Goal: Check status: Check status

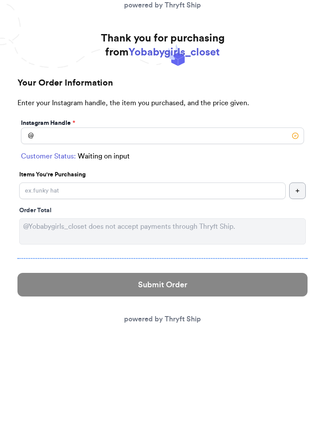
click at [182, 317] on link "powered by Thryft Ship" at bounding box center [162, 318] width 77 height 7
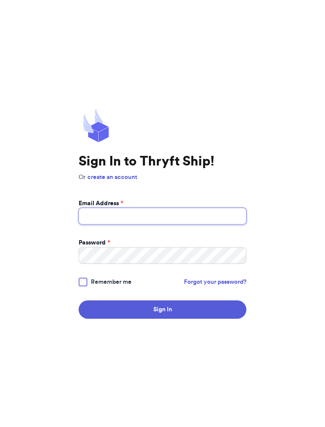
click at [112, 215] on input "Email Address *" at bounding box center [162, 216] width 167 height 17
type input "[EMAIL_ADDRESS][PERSON_NAME][DOMAIN_NAME]"
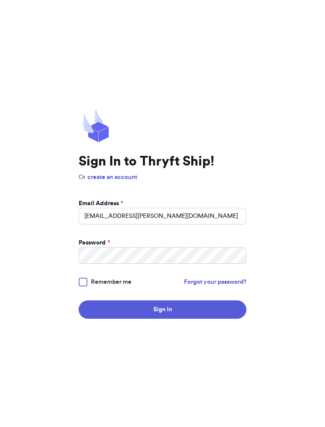
click at [232, 310] on button "Sign In" at bounding box center [162, 309] width 167 height 18
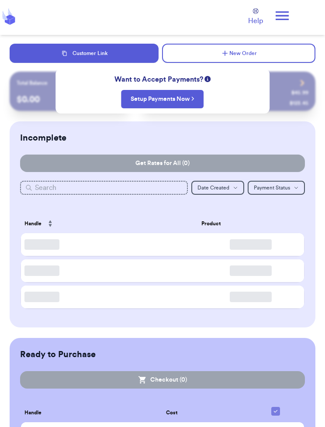
checkbox input "false"
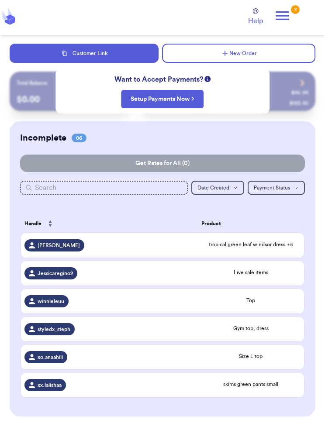
click at [283, 120] on div "Customer Link New Order Total Balance Payout $ 0.00 Recent Payments View all @ …" at bounding box center [162, 341] width 325 height 595
click at [283, 15] on icon at bounding box center [281, 15] width 13 height 9
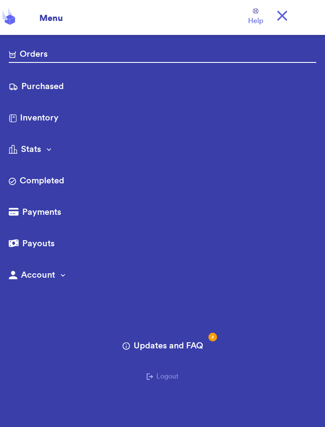
click at [25, 88] on link "Purchased" at bounding box center [162, 87] width 307 height 14
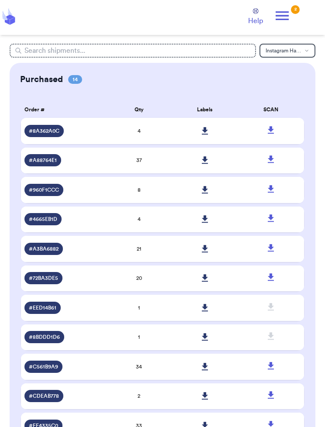
click at [135, 167] on td "37" at bounding box center [139, 160] width 66 height 26
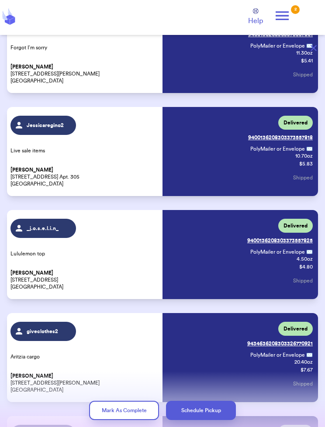
scroll to position [1530, 0]
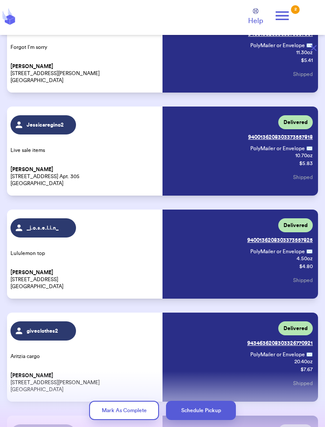
click at [41, 274] on span "Joselin López" at bounding box center [31, 272] width 43 height 7
click at [256, 246] on link "Tracking: 9400136208303373557825" at bounding box center [279, 240] width 65 height 14
click at [246, 140] on div "Current Status: Delivered Tracking: 9400136208303373557818 PolyMailer or Envelo…" at bounding box center [238, 151] width 147 height 72
click at [253, 141] on link "Tracking: 9400136208303373557818" at bounding box center [280, 137] width 65 height 14
